Goal: Information Seeking & Learning: Learn about a topic

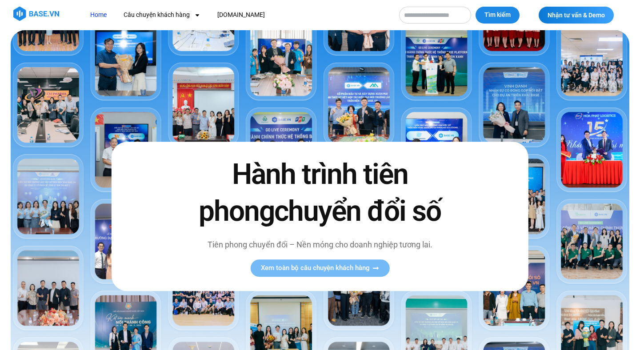
scroll to position [9, 0]
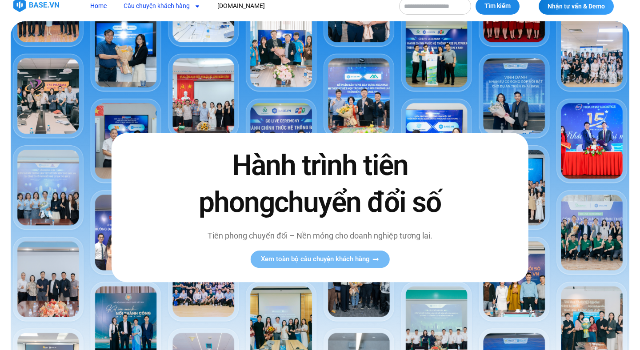
click at [172, 8] on link "Câu chuyện khách hàng" at bounding box center [162, 6] width 90 height 16
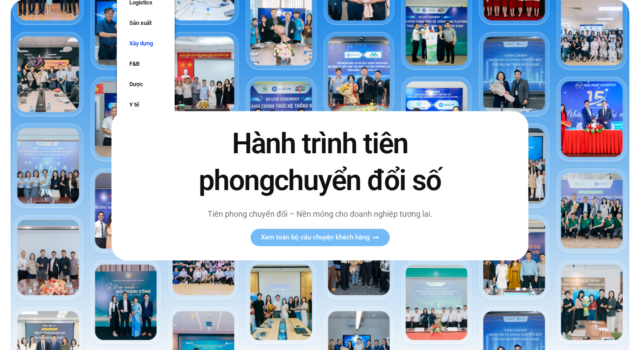
scroll to position [34, 0]
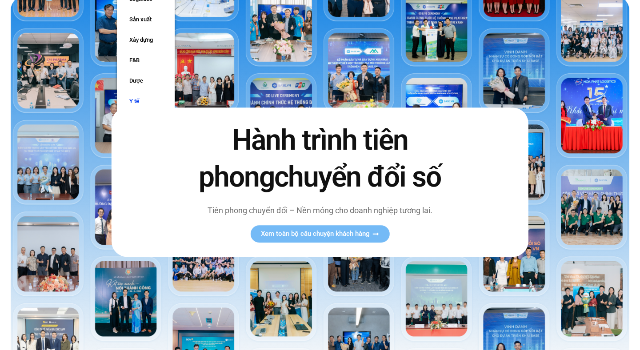
click at [138, 98] on link "Y tế" at bounding box center [146, 101] width 58 height 20
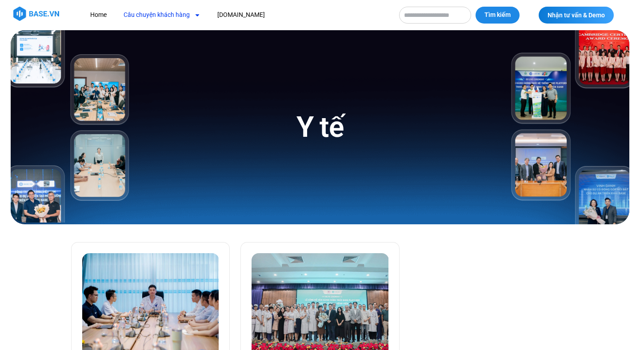
click at [180, 13] on link "Câu chuyện khách hàng" at bounding box center [162, 15] width 90 height 16
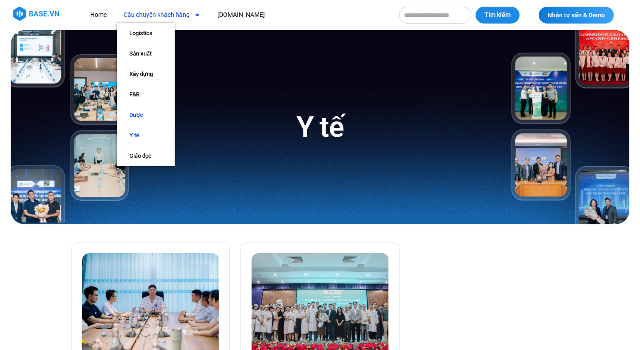
click at [142, 115] on link "Dược" at bounding box center [146, 115] width 58 height 20
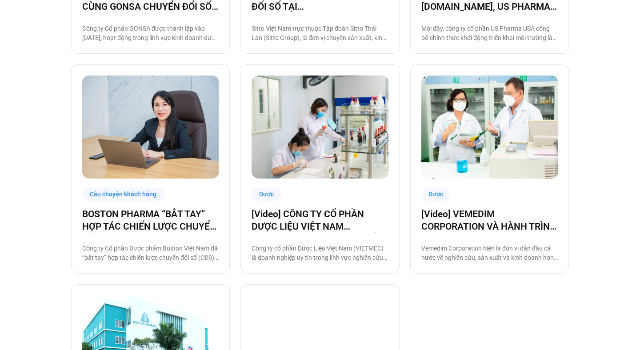
scroll to position [576, 0]
